Goal: Task Accomplishment & Management: Complete application form

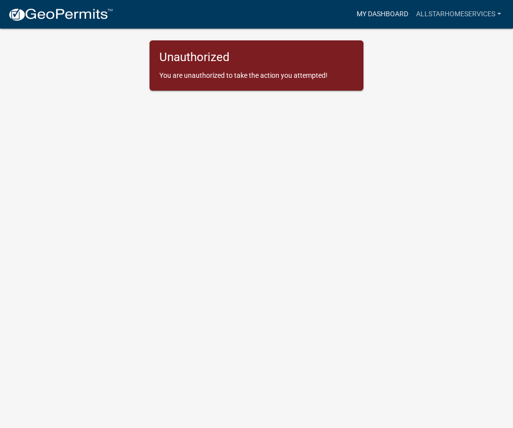
click at [379, 19] on link "My Dashboard" at bounding box center [383, 14] width 60 height 19
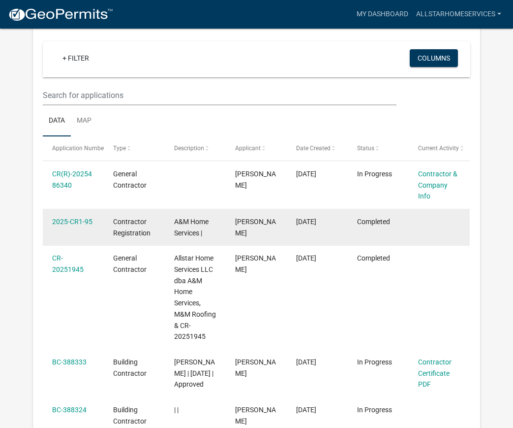
scroll to position [78, 0]
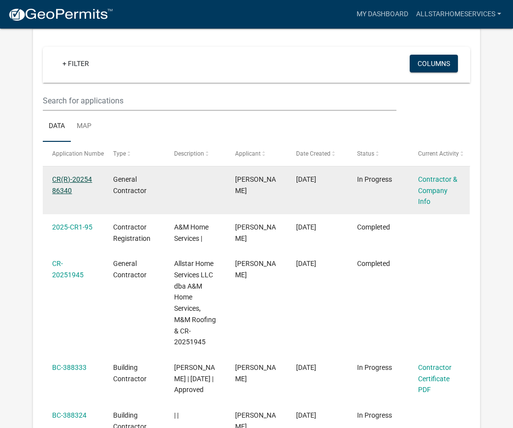
click at [66, 180] on link "CR(R)-2025486340" at bounding box center [72, 184] width 40 height 19
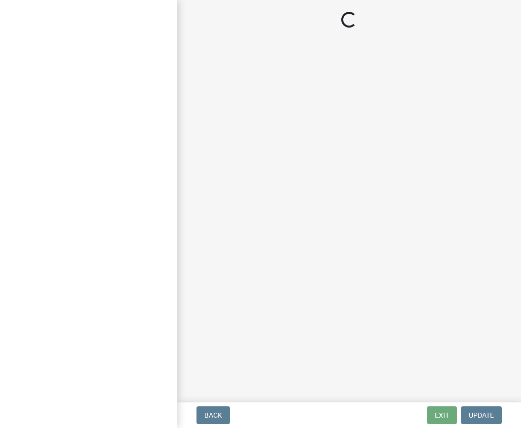
select select "MN"
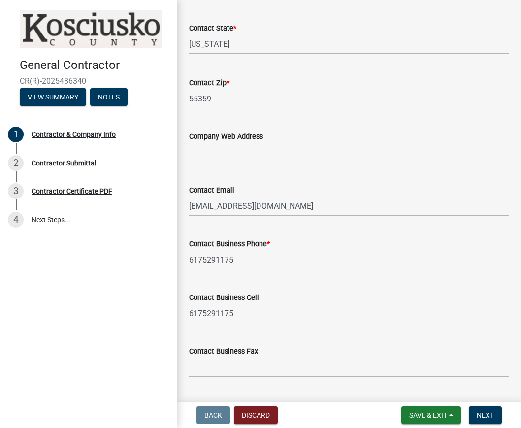
scroll to position [459, 0]
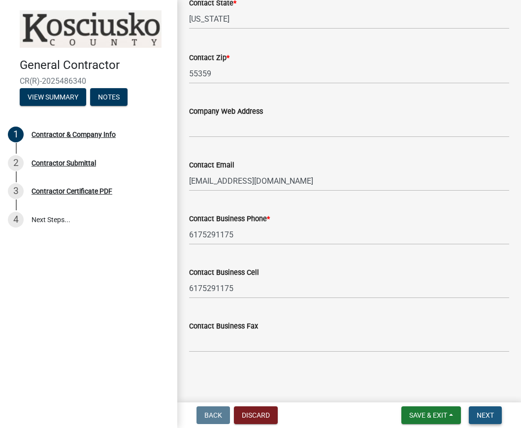
click at [486, 414] on span "Next" at bounding box center [484, 415] width 17 height 8
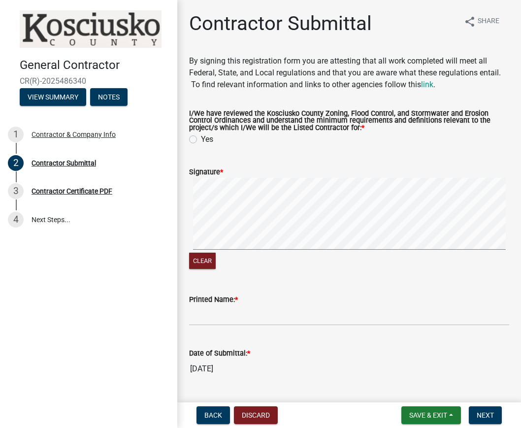
click at [201, 136] on label "Yes" at bounding box center [207, 139] width 12 height 12
click at [201, 136] on input "Yes" at bounding box center [204, 136] width 6 height 6
radio input "true"
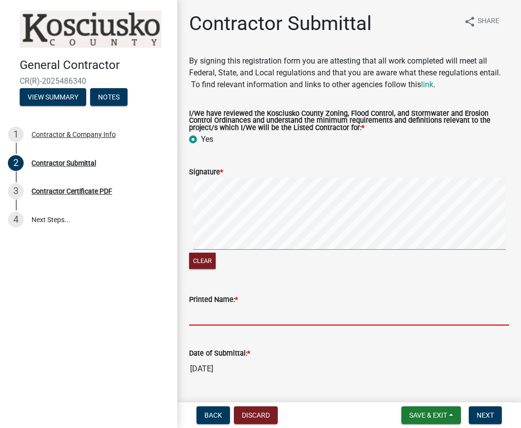
click at [261, 321] on input "Printed Name: *" at bounding box center [349, 315] width 320 height 20
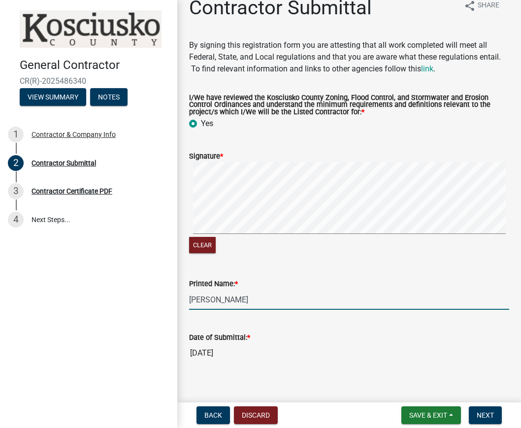
scroll to position [27, 0]
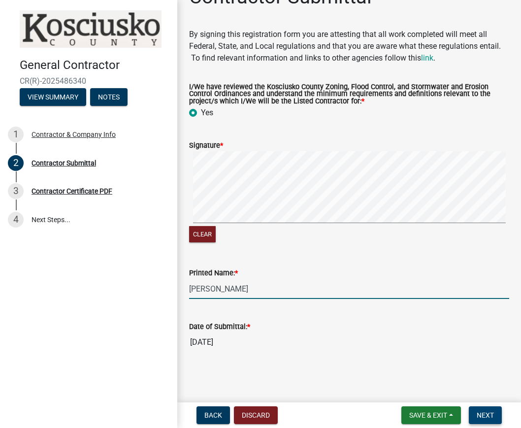
type input "[PERSON_NAME]"
click at [492, 414] on span "Next" at bounding box center [484, 415] width 17 height 8
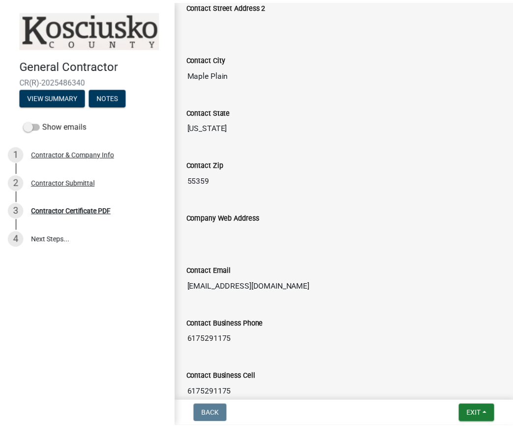
scroll to position [526, 0]
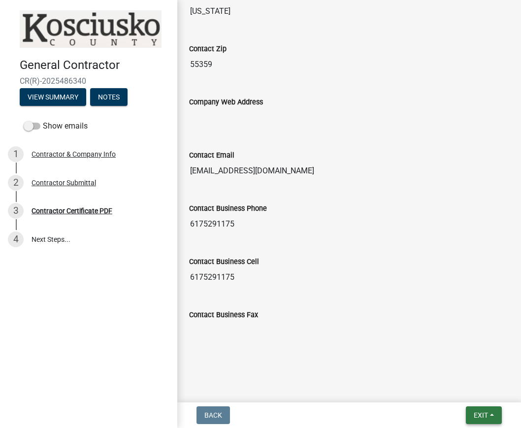
click at [485, 414] on span "Exit" at bounding box center [481, 415] width 14 height 8
click at [466, 390] on button "Save & Exit" at bounding box center [462, 390] width 79 height 24
